Goal: Transaction & Acquisition: Purchase product/service

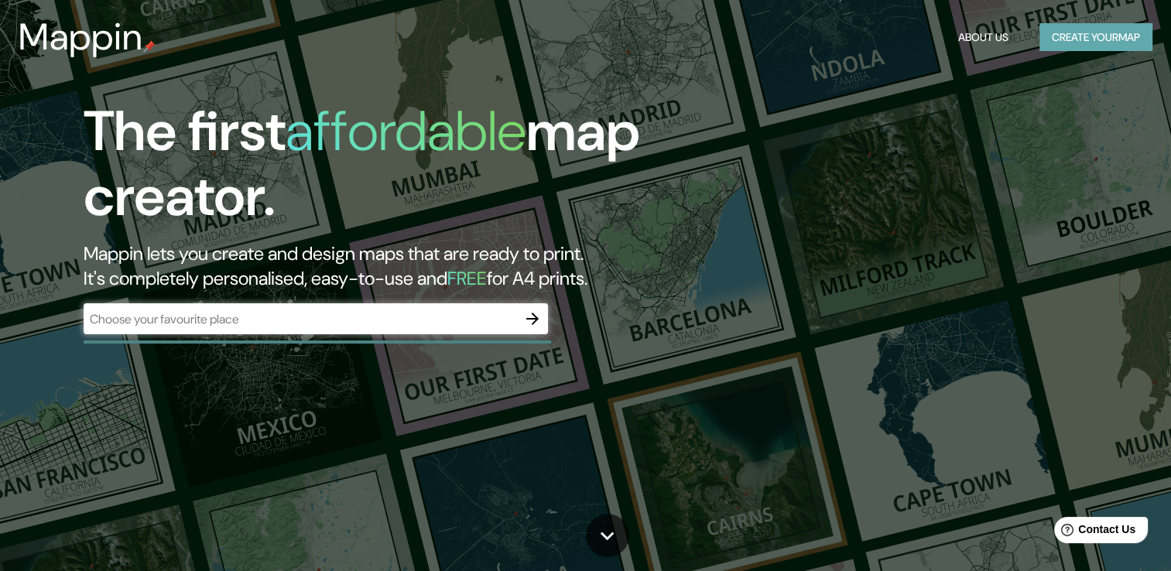
click at [1105, 37] on button "Create your map" at bounding box center [1096, 37] width 113 height 29
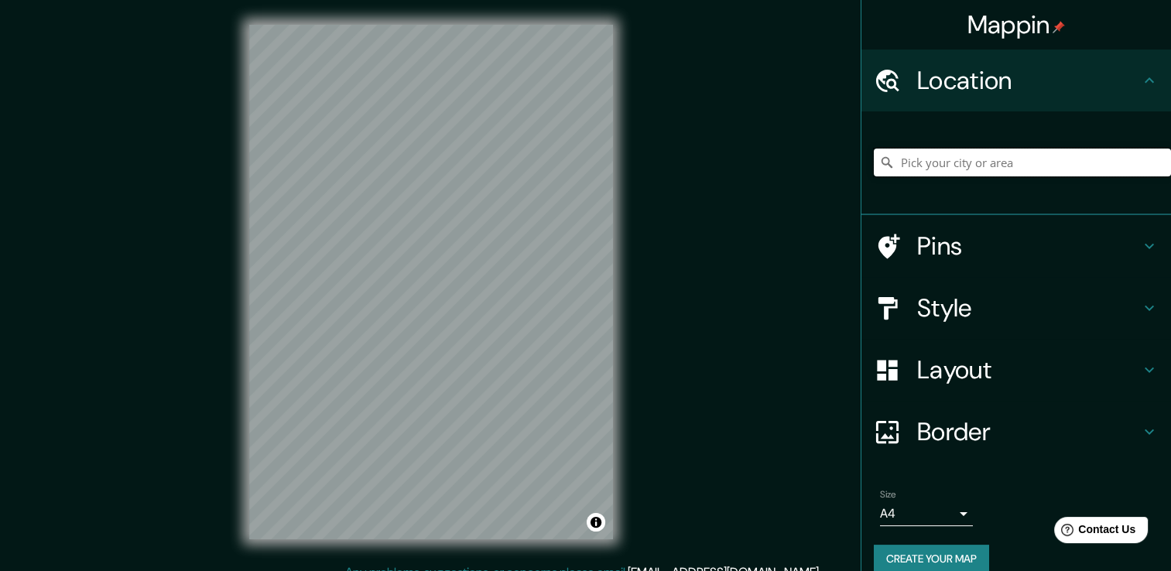
click at [921, 163] on input "Pick your city or area" at bounding box center [1022, 163] width 297 height 28
click at [896, 159] on input "[GEOGRAPHIC_DATA], [GEOGRAPHIC_DATA], [GEOGRAPHIC_DATA], [GEOGRAPHIC_DATA]" at bounding box center [1022, 163] width 297 height 28
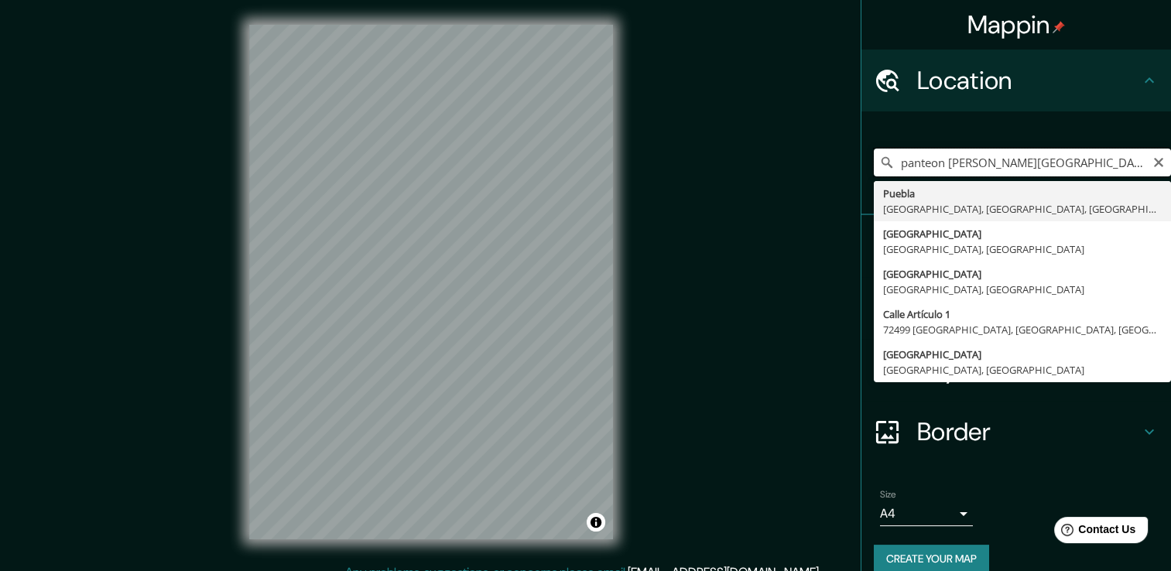
type input "[GEOGRAPHIC_DATA], [GEOGRAPHIC_DATA], [GEOGRAPHIC_DATA], [GEOGRAPHIC_DATA]"
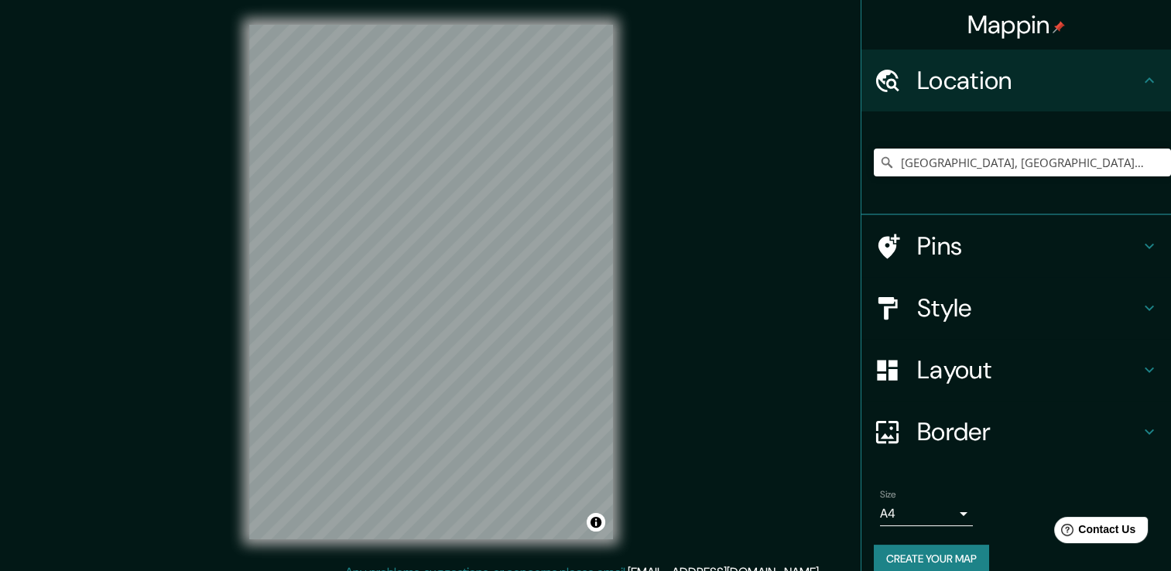
click at [652, 91] on div "Mappin Location [GEOGRAPHIC_DATA], [GEOGRAPHIC_DATA], [GEOGRAPHIC_DATA], [GEOGR…" at bounding box center [585, 294] width 1171 height 588
click at [63, 84] on div "Mappin Location [GEOGRAPHIC_DATA], [GEOGRAPHIC_DATA], [GEOGRAPHIC_DATA], [GEOGR…" at bounding box center [585, 294] width 1171 height 588
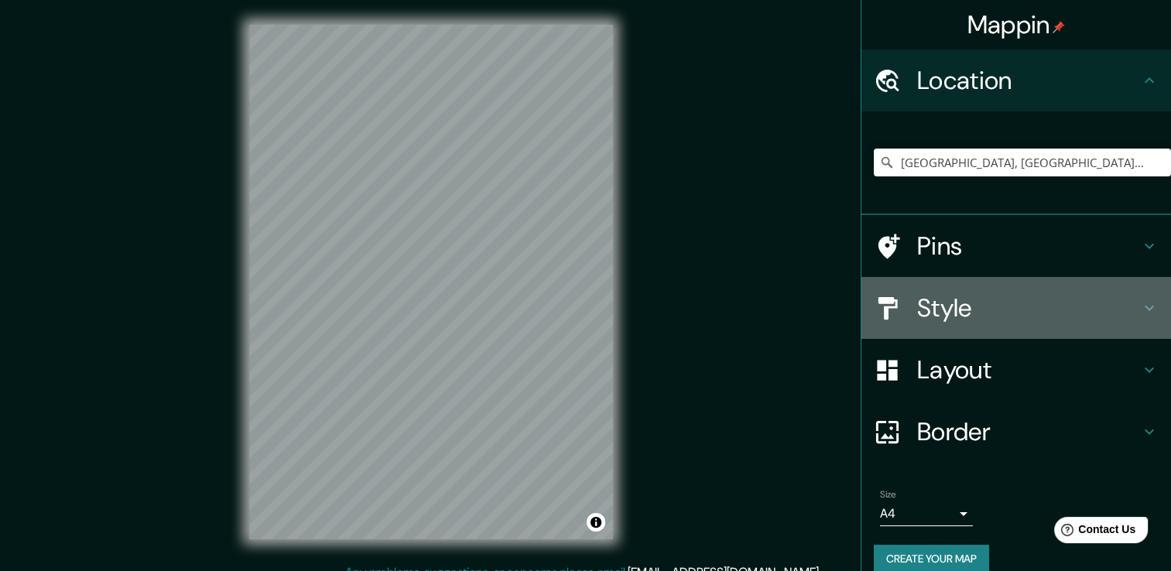
click at [1140, 303] on icon at bounding box center [1149, 308] width 19 height 19
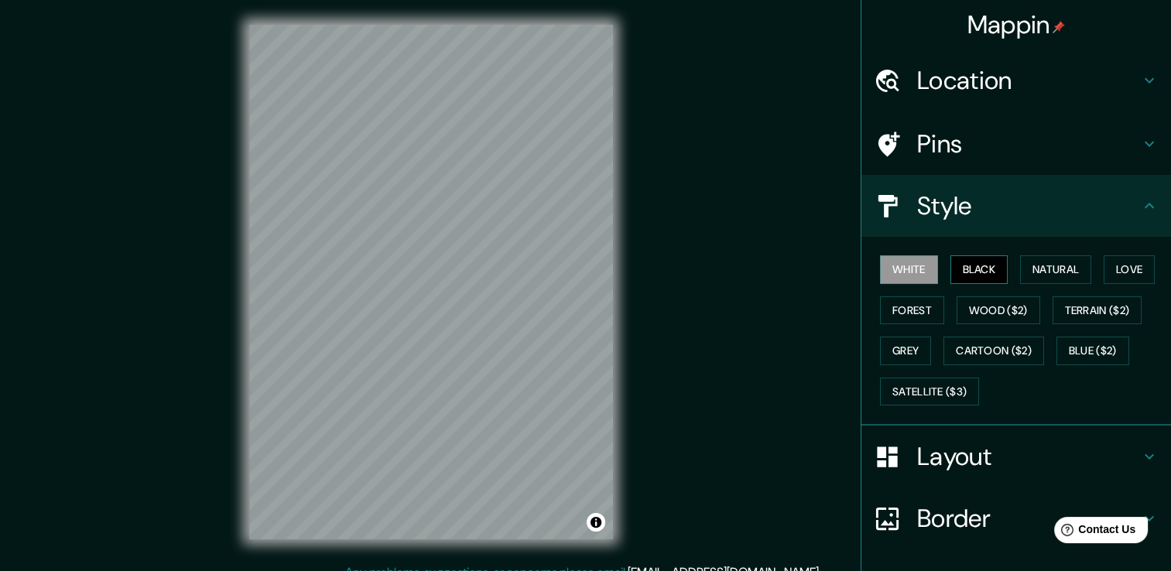
click at [969, 269] on button "Black" at bounding box center [980, 269] width 58 height 29
click at [1066, 271] on button "Natural" at bounding box center [1055, 269] width 71 height 29
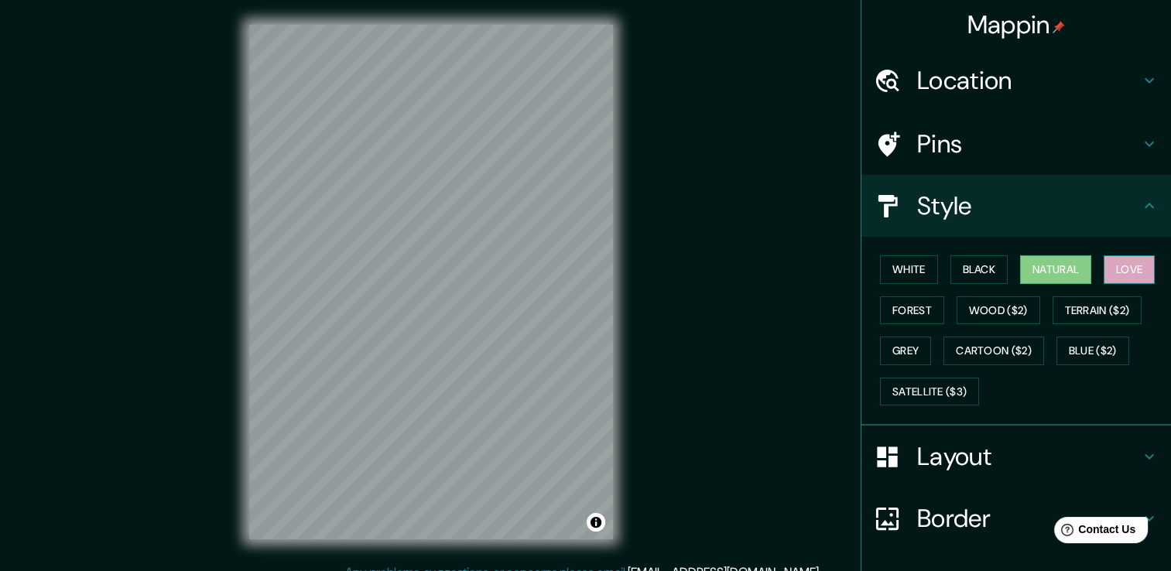
click at [1113, 272] on button "Love" at bounding box center [1129, 269] width 51 height 29
click at [895, 309] on button "Forest" at bounding box center [912, 311] width 64 height 29
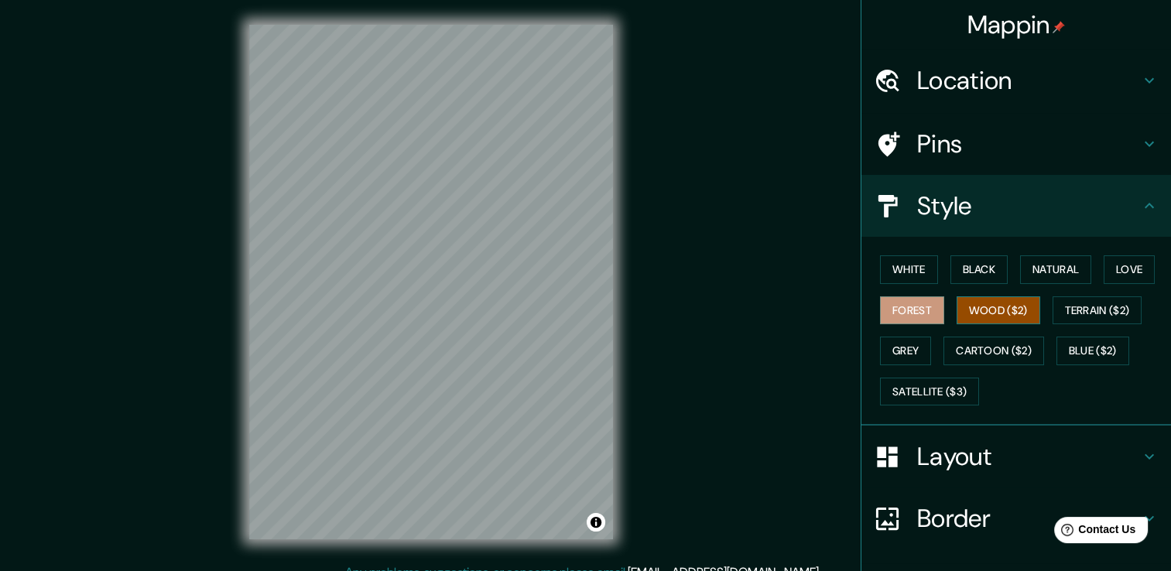
click at [998, 310] on button "Wood ($2)" at bounding box center [999, 311] width 84 height 29
click at [1106, 307] on button "Terrain ($2)" at bounding box center [1098, 311] width 90 height 29
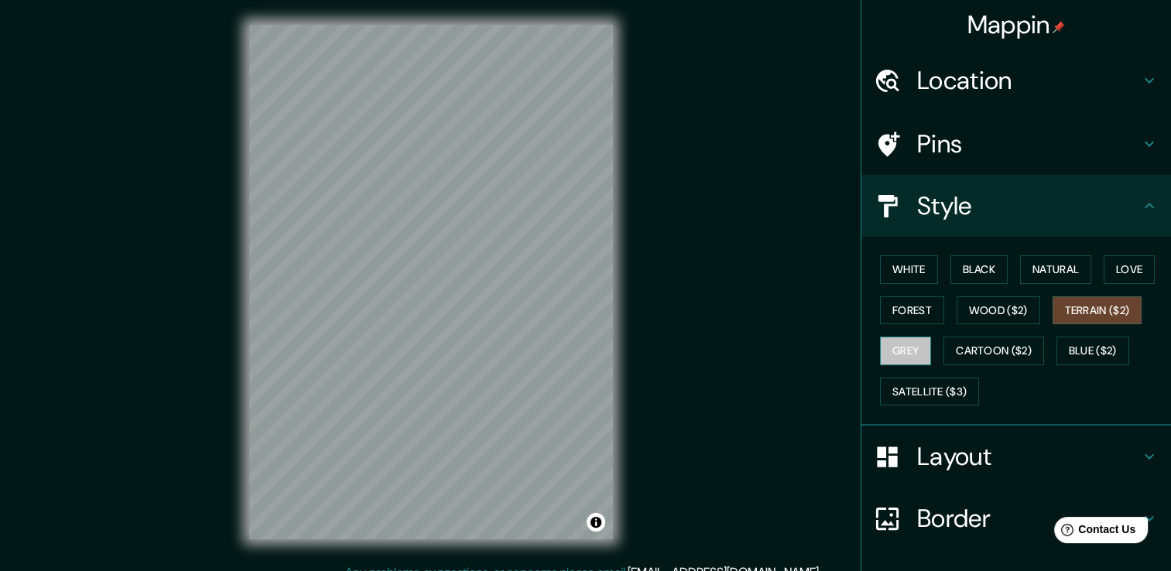
click at [891, 351] on button "Grey" at bounding box center [905, 351] width 51 height 29
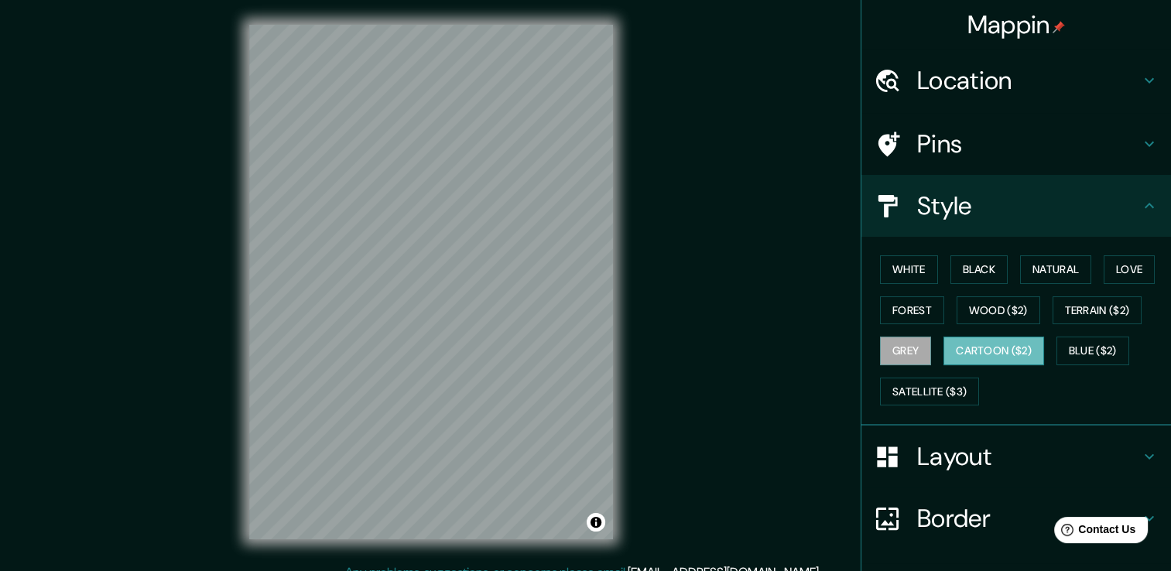
click at [987, 348] on button "Cartoon ($2)" at bounding box center [994, 351] width 101 height 29
click at [1080, 348] on button "Blue ($2)" at bounding box center [1093, 351] width 73 height 29
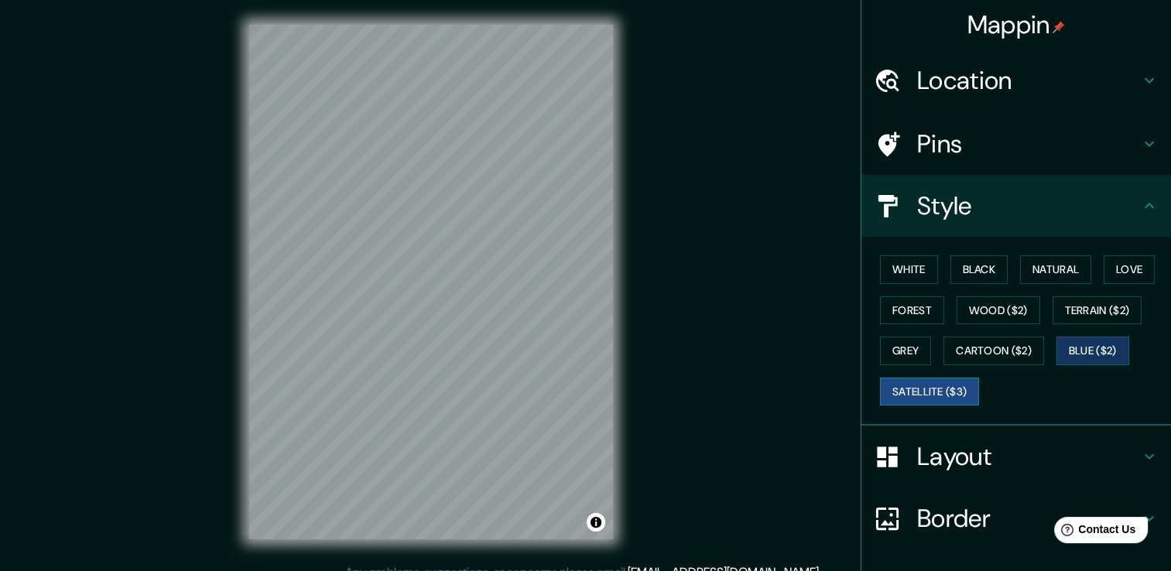
click at [914, 389] on button "Satellite ($3)" at bounding box center [929, 392] width 99 height 29
click at [205, 129] on div "Mappin Location [GEOGRAPHIC_DATA], [GEOGRAPHIC_DATA], [GEOGRAPHIC_DATA], [GEOGR…" at bounding box center [585, 294] width 1171 height 588
click at [898, 263] on button "White" at bounding box center [909, 269] width 58 height 29
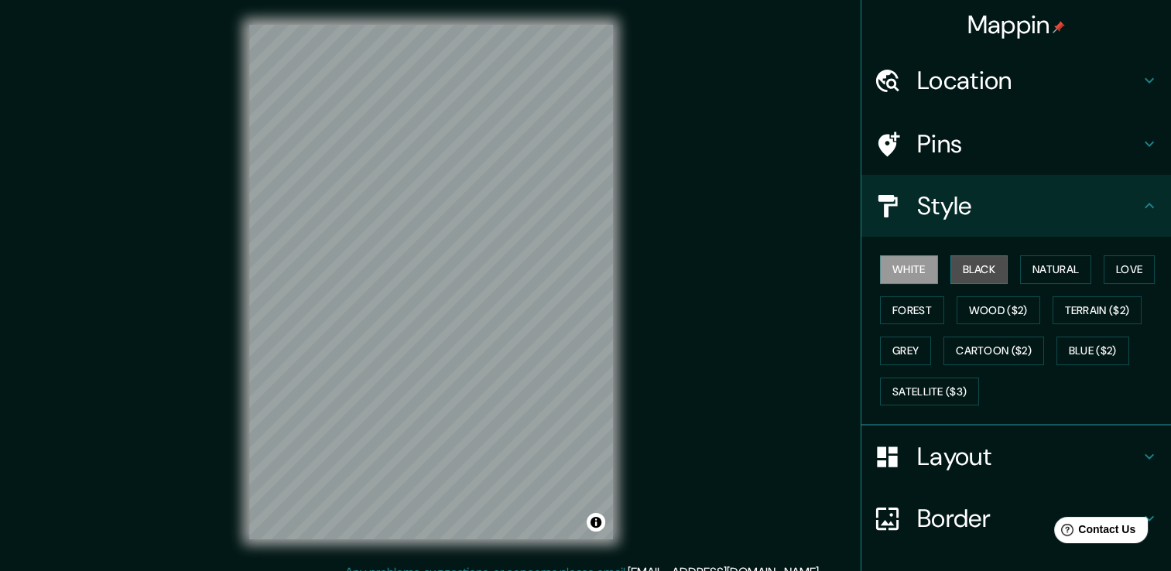
click at [966, 266] on button "Black" at bounding box center [980, 269] width 58 height 29
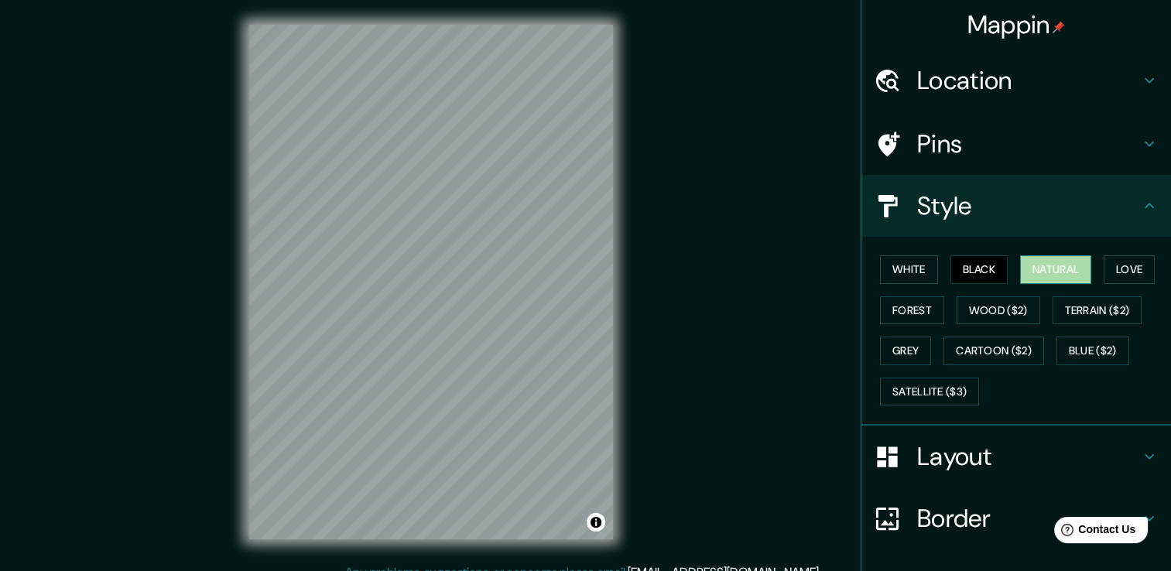
click at [1040, 266] on button "Natural" at bounding box center [1055, 269] width 71 height 29
click at [1121, 268] on button "Love" at bounding box center [1129, 269] width 51 height 29
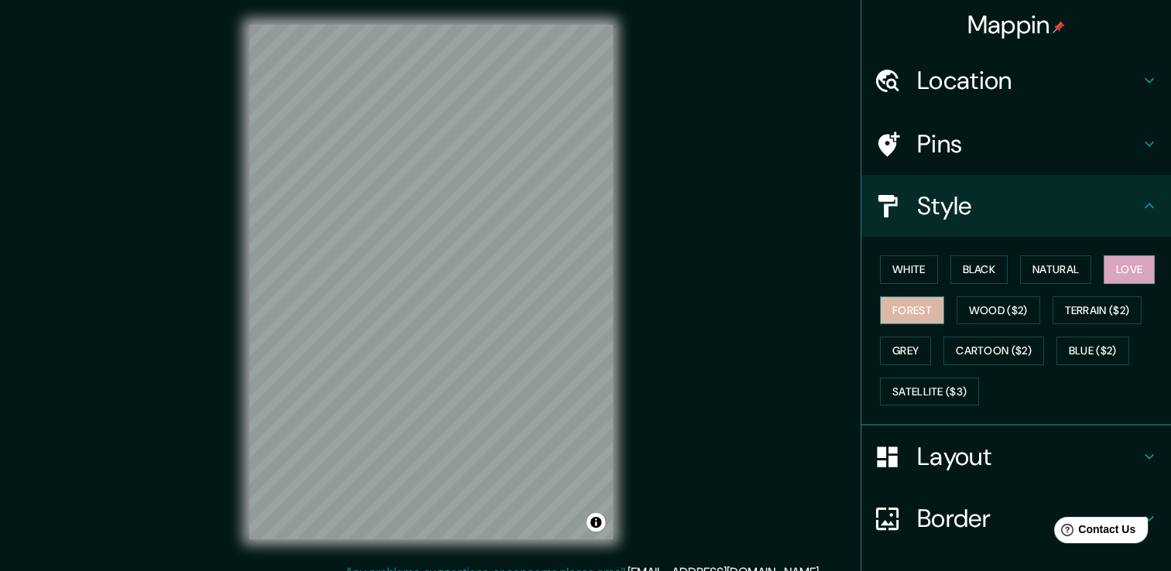
click at [885, 308] on button "Forest" at bounding box center [912, 311] width 64 height 29
click at [880, 348] on button "Grey" at bounding box center [905, 351] width 51 height 29
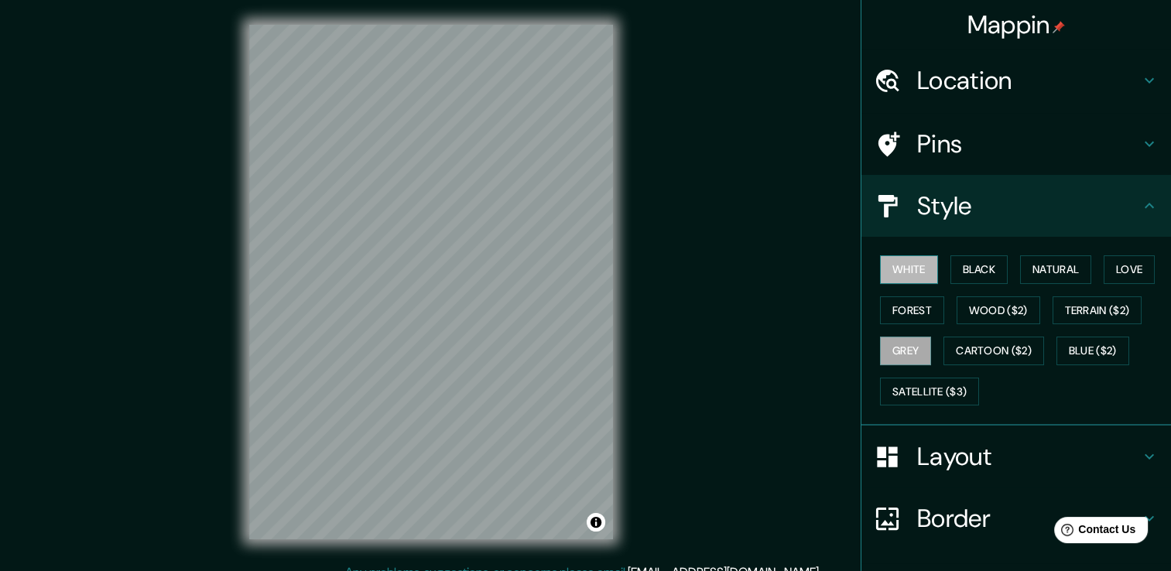
click at [902, 271] on button "White" at bounding box center [909, 269] width 58 height 29
click at [965, 271] on button "Black" at bounding box center [980, 269] width 58 height 29
click at [897, 265] on button "White" at bounding box center [909, 269] width 58 height 29
click at [897, 353] on button "Grey" at bounding box center [905, 351] width 51 height 29
click at [984, 272] on button "Black" at bounding box center [980, 269] width 58 height 29
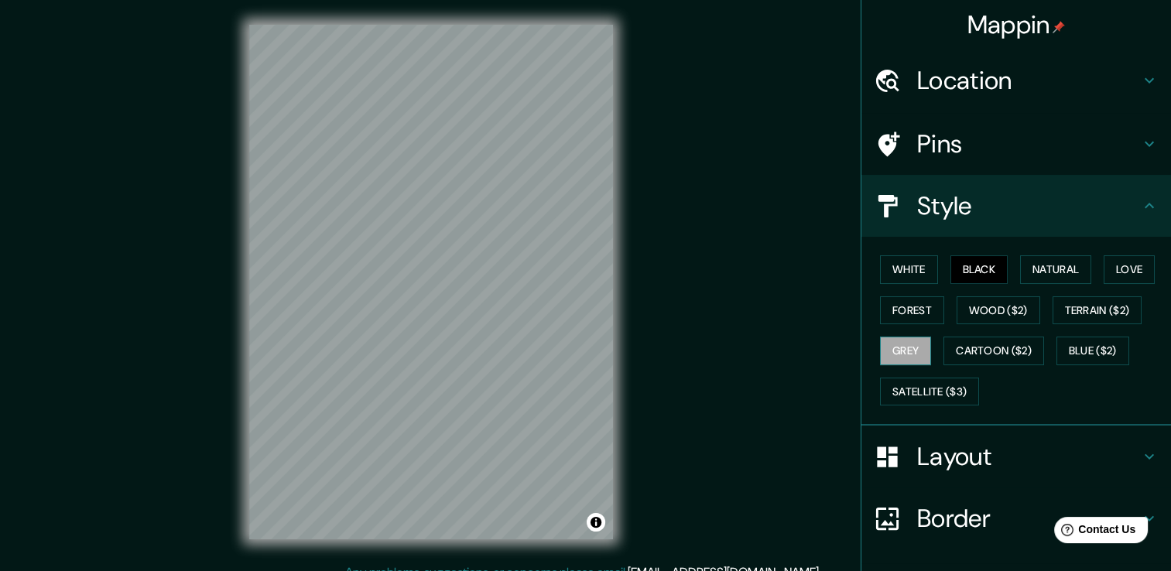
click at [885, 351] on button "Grey" at bounding box center [905, 351] width 51 height 29
click at [897, 314] on button "Forest" at bounding box center [912, 311] width 64 height 29
click at [894, 350] on button "Grey" at bounding box center [905, 351] width 51 height 29
